Goal: Task Accomplishment & Management: Manage account settings

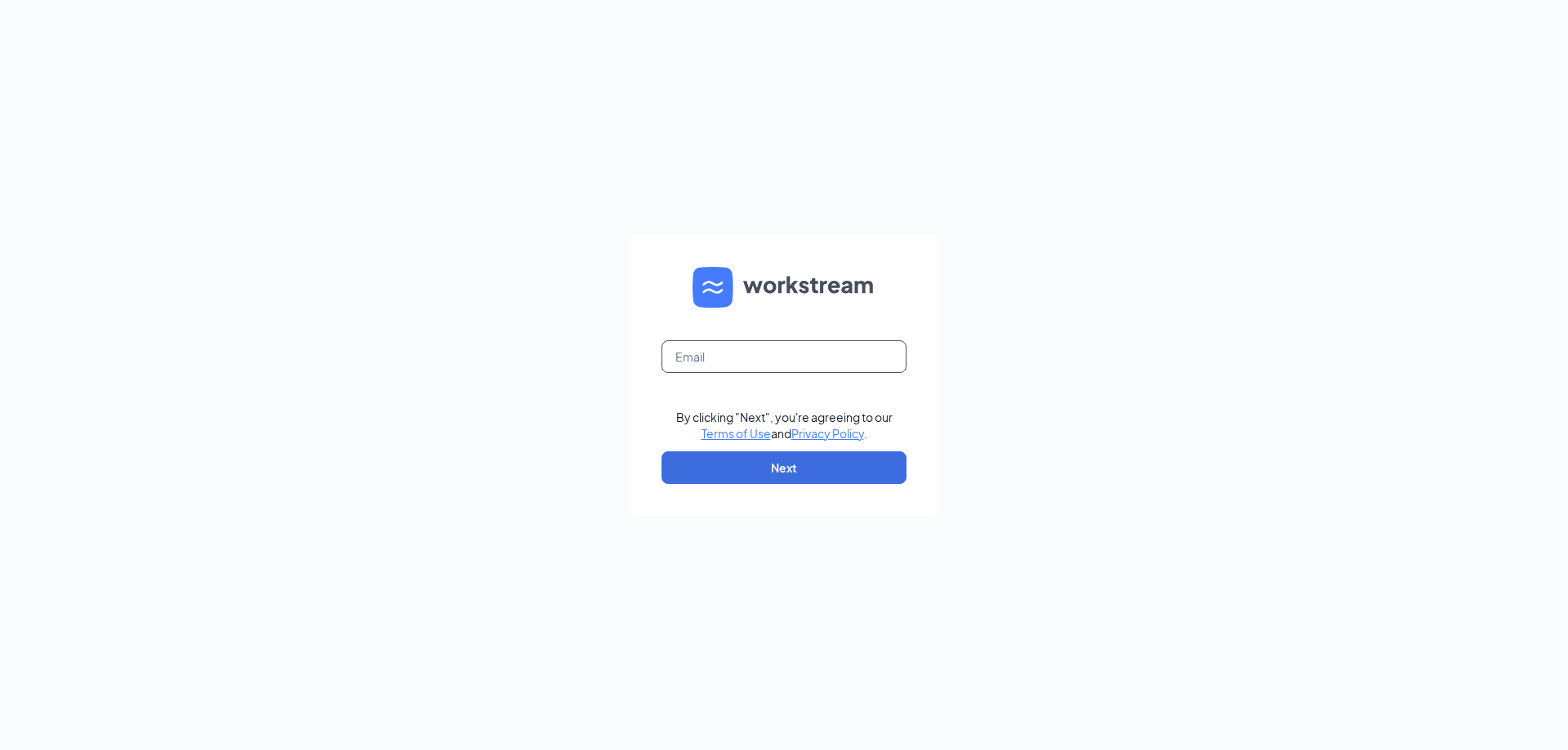
click at [762, 357] on input "text" at bounding box center [784, 357] width 245 height 33
type input "[EMAIL_ADDRESS][DOMAIN_NAME]"
click at [811, 461] on button "Next" at bounding box center [784, 467] width 245 height 33
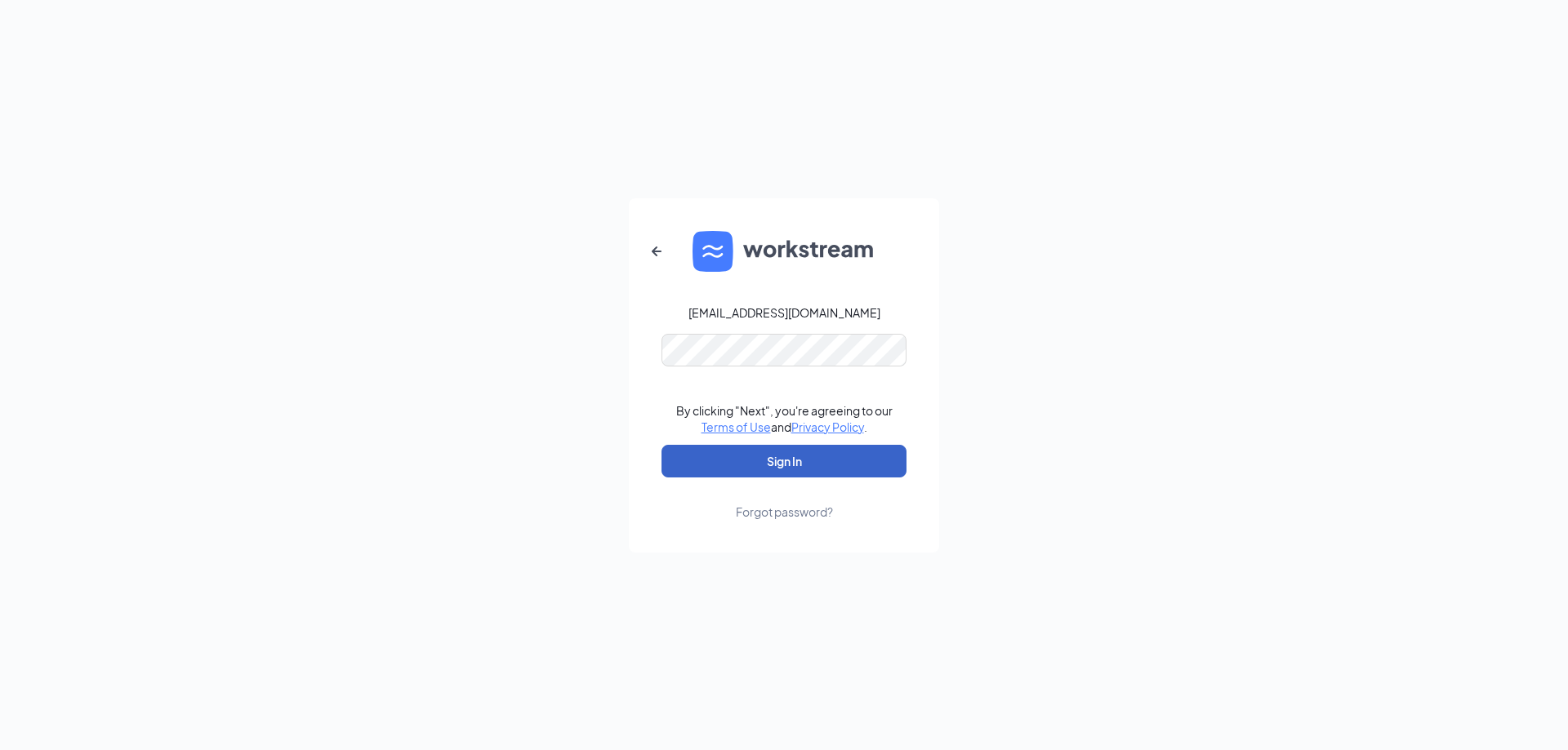
click at [768, 470] on button "Sign In" at bounding box center [784, 460] width 245 height 33
